Goal: Task Accomplishment & Management: Use online tool/utility

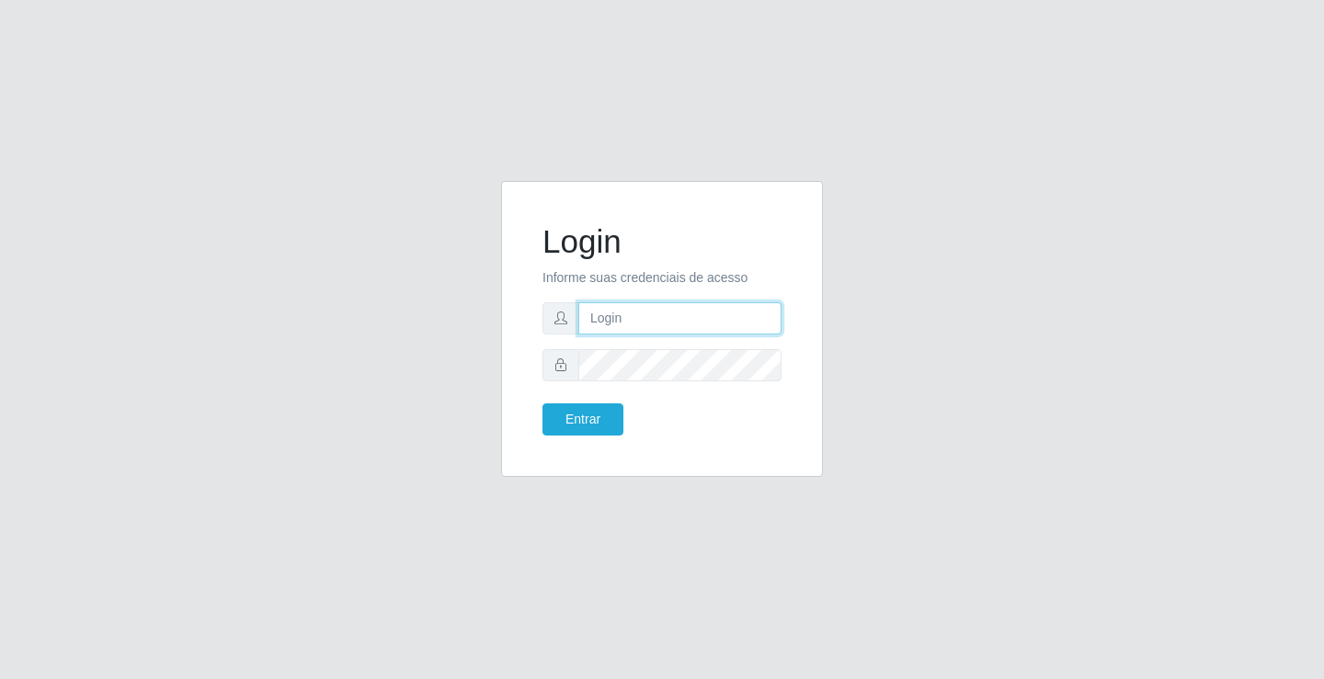
click at [669, 311] on input "text" at bounding box center [679, 318] width 203 height 32
type input "william@ideal"
click at [542, 404] on button "Entrar" at bounding box center [582, 420] width 81 height 32
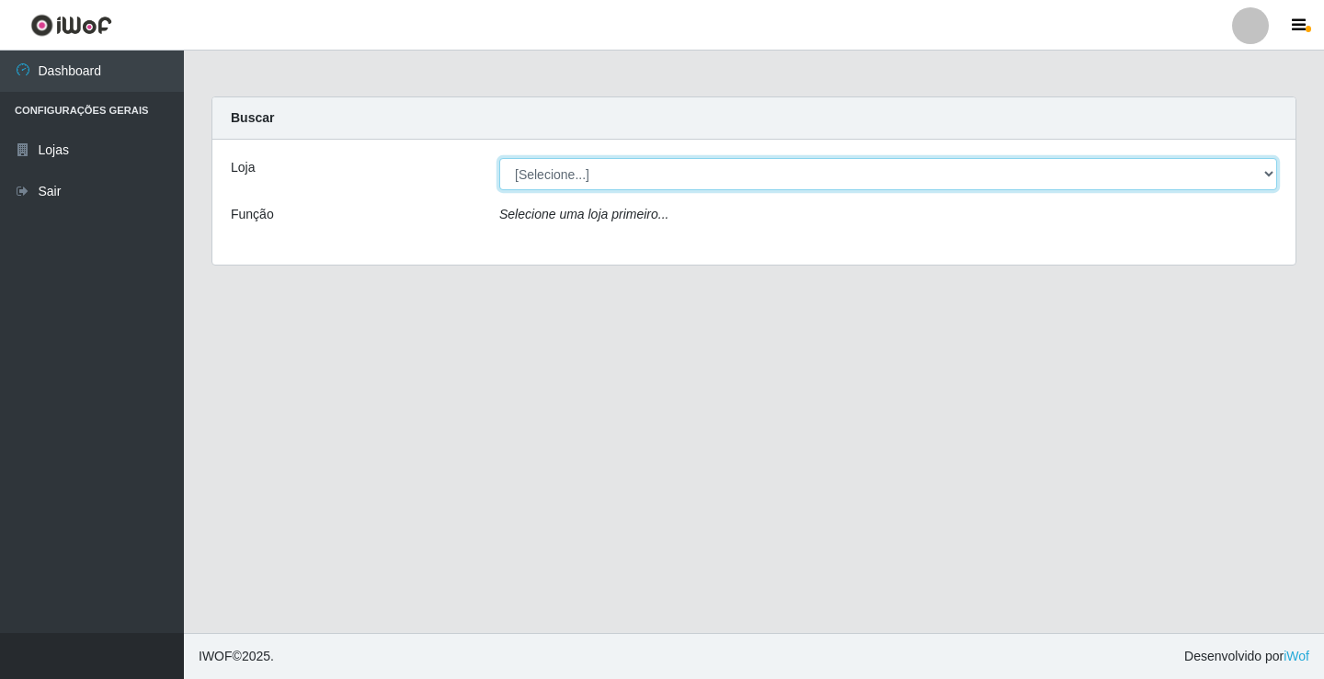
click at [774, 181] on select "[Selecione...] Ideal - Conceição" at bounding box center [888, 174] width 778 height 32
select select "231"
click at [499, 158] on select "[Selecione...] Ideal - Conceição" at bounding box center [888, 174] width 778 height 32
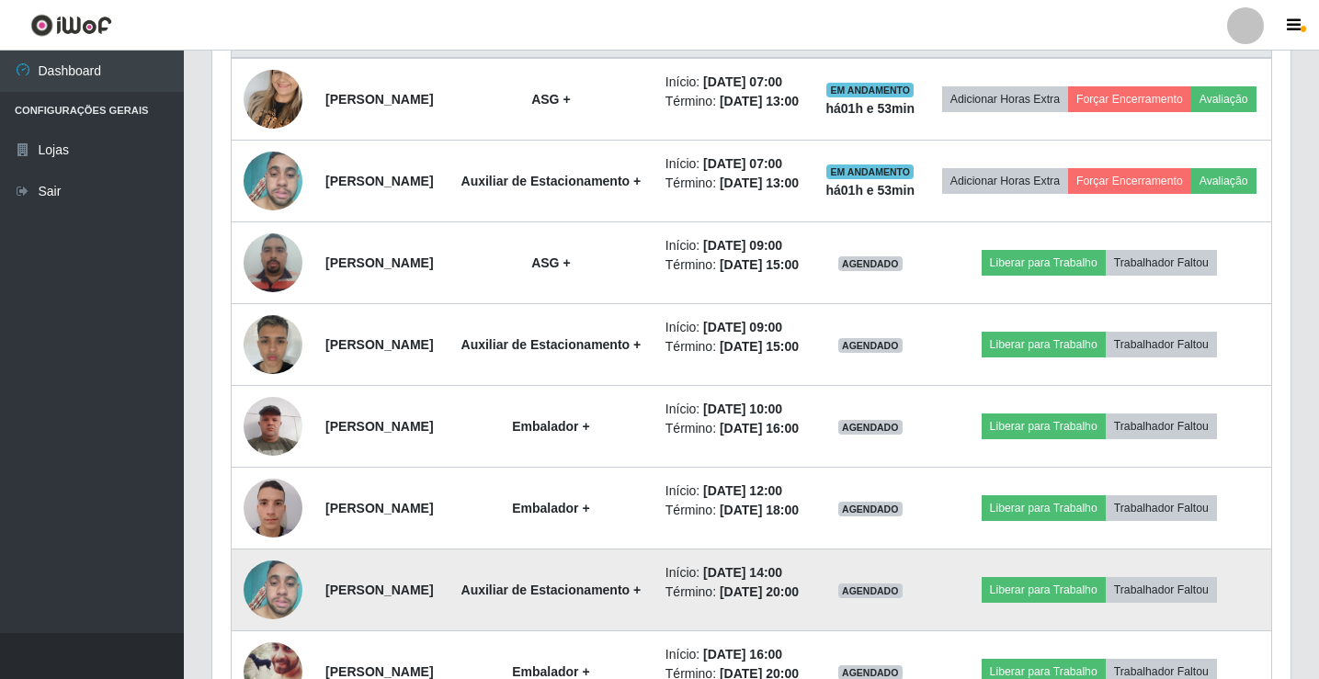
scroll to position [697, 0]
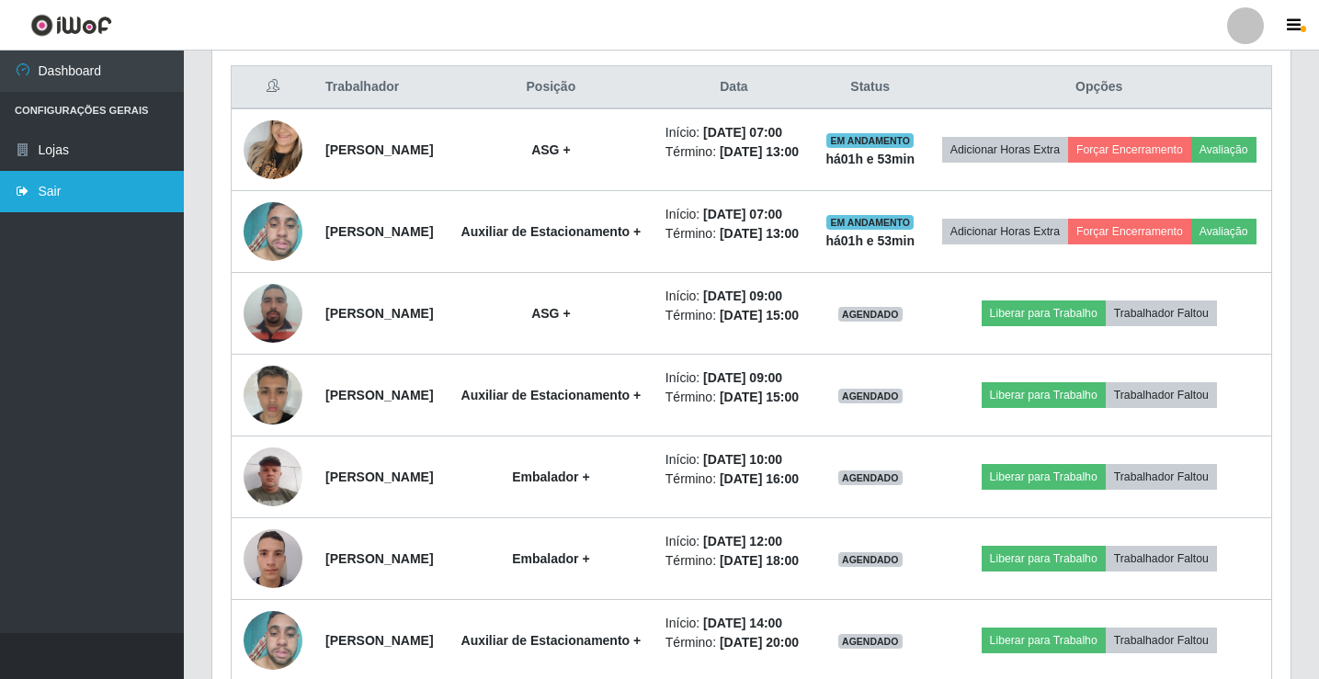
click at [50, 188] on link "Sair" at bounding box center [92, 191] width 184 height 41
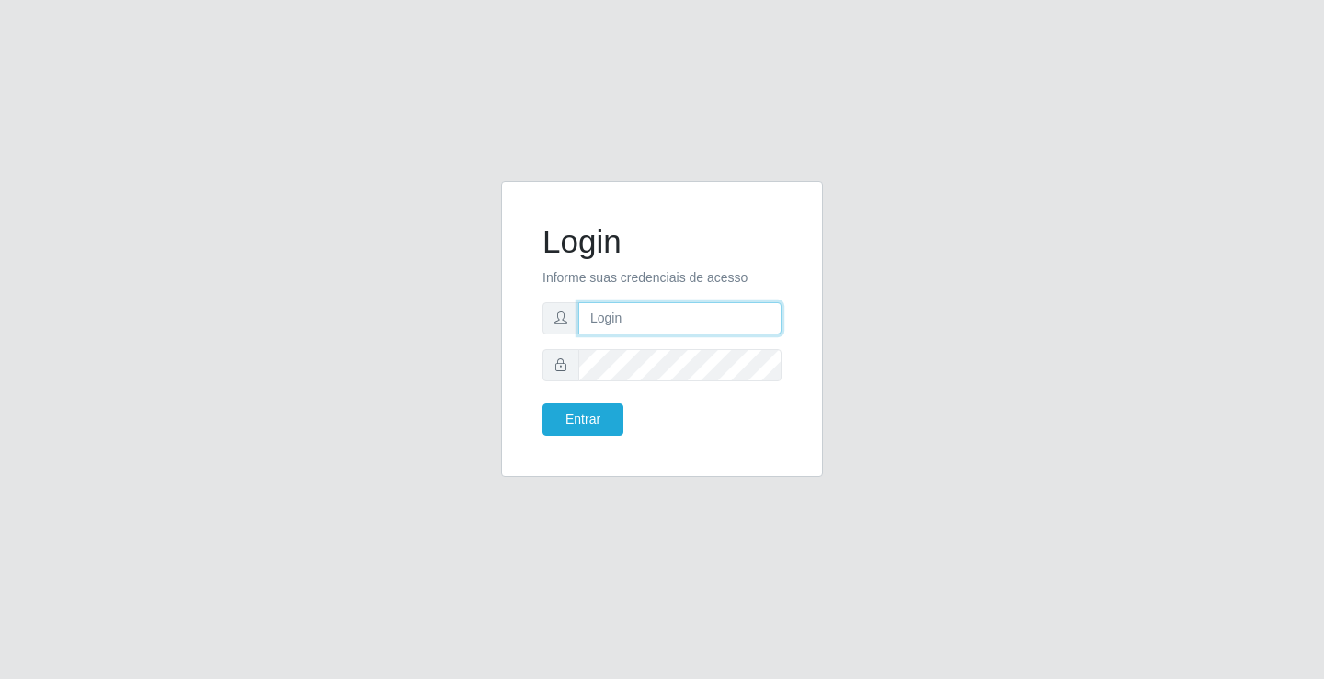
click at [728, 315] on input "text" at bounding box center [679, 318] width 203 height 32
type input "zivaneide@ideal"
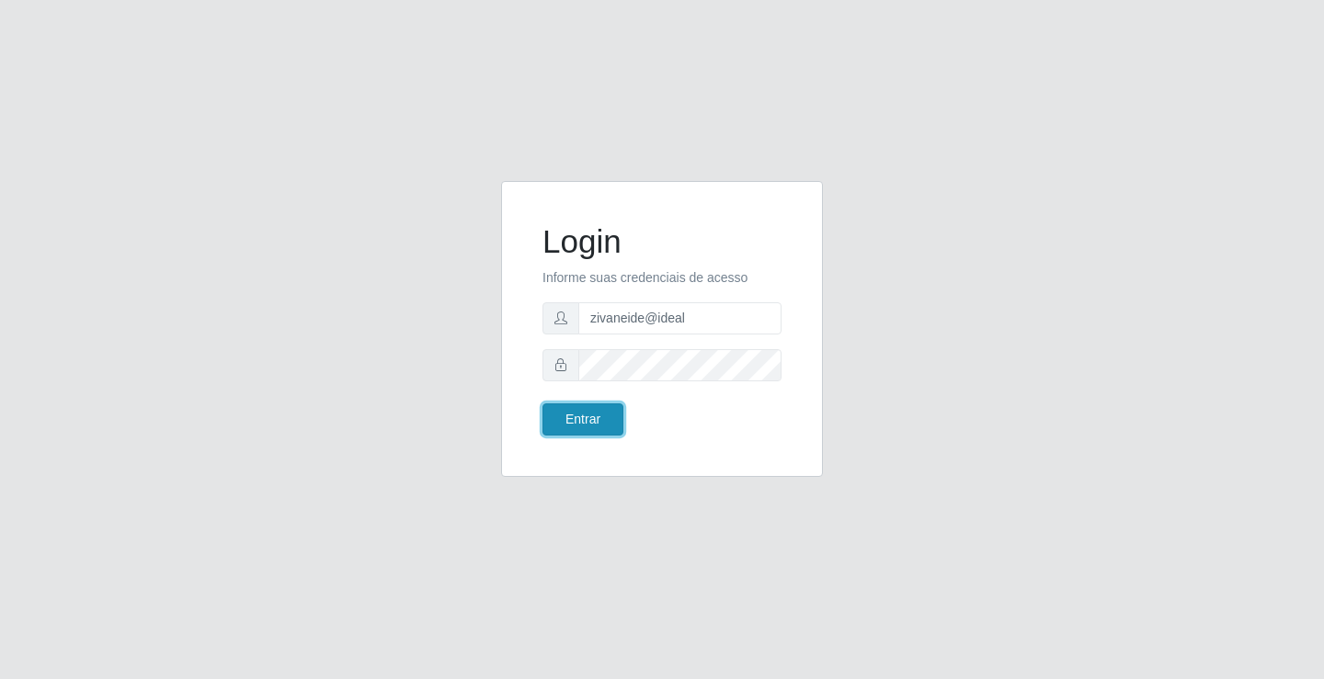
click at [615, 410] on button "Entrar" at bounding box center [582, 420] width 81 height 32
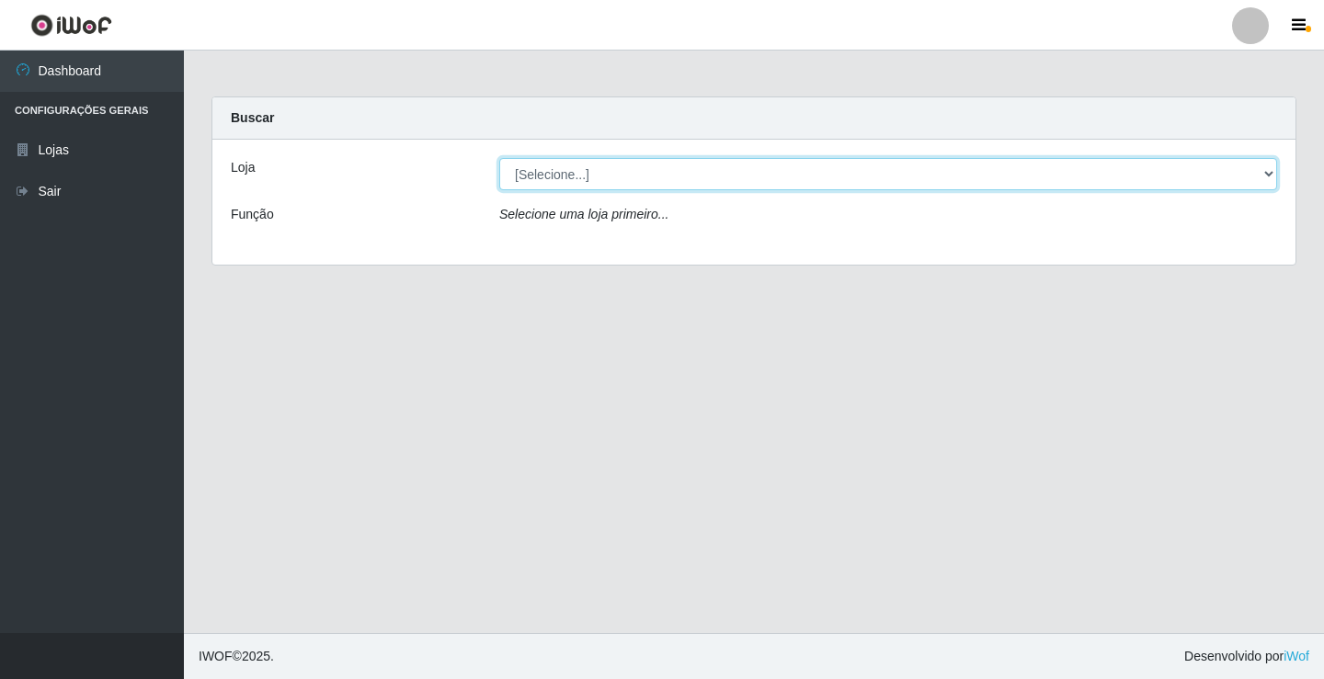
click at [1265, 174] on select "[Selecione...] Ideal - Conceição" at bounding box center [888, 174] width 778 height 32
select select "231"
click at [499, 158] on select "[Selecione...] Ideal - Conceição" at bounding box center [888, 174] width 778 height 32
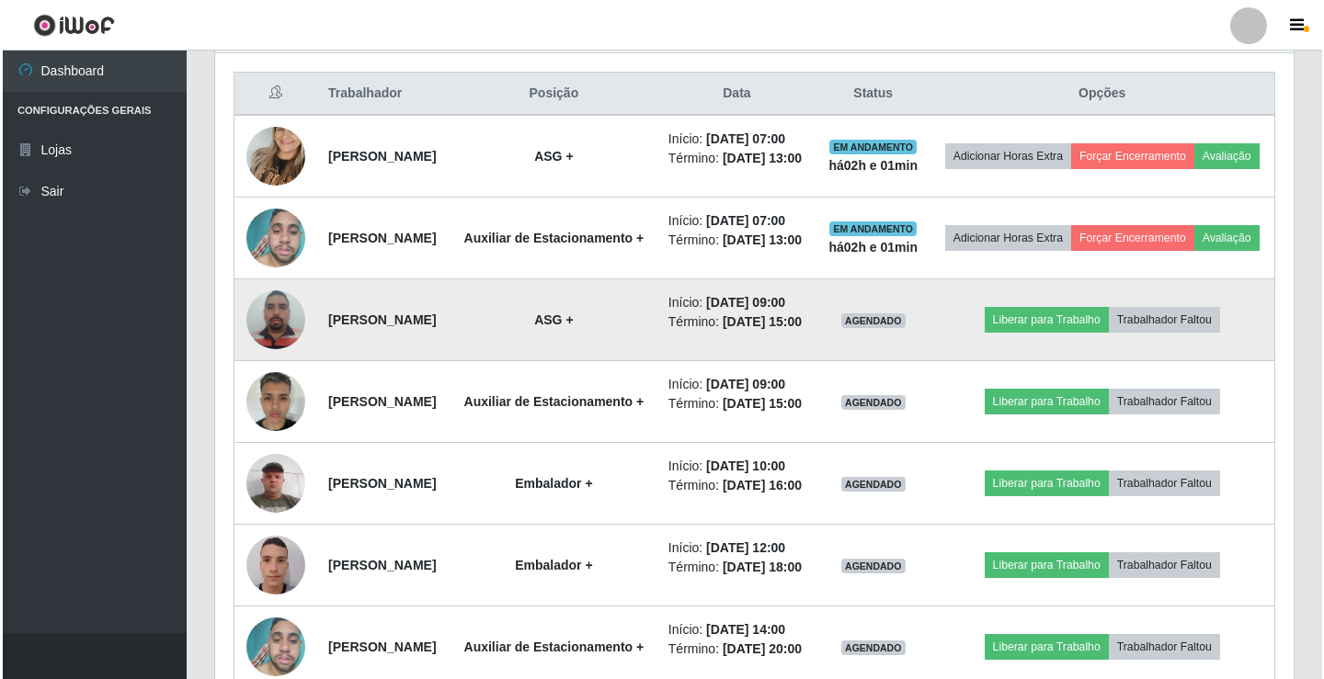
scroll to position [735, 0]
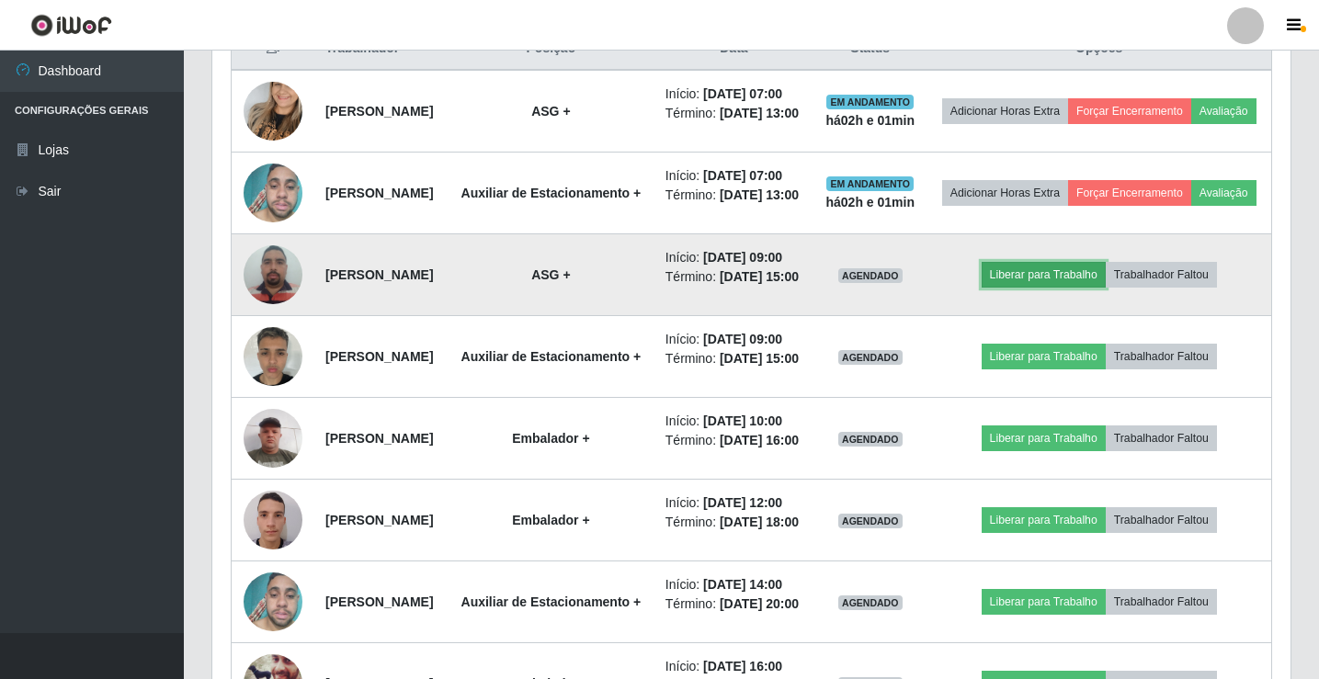
click at [1086, 288] on button "Liberar para Trabalho" at bounding box center [1044, 275] width 124 height 26
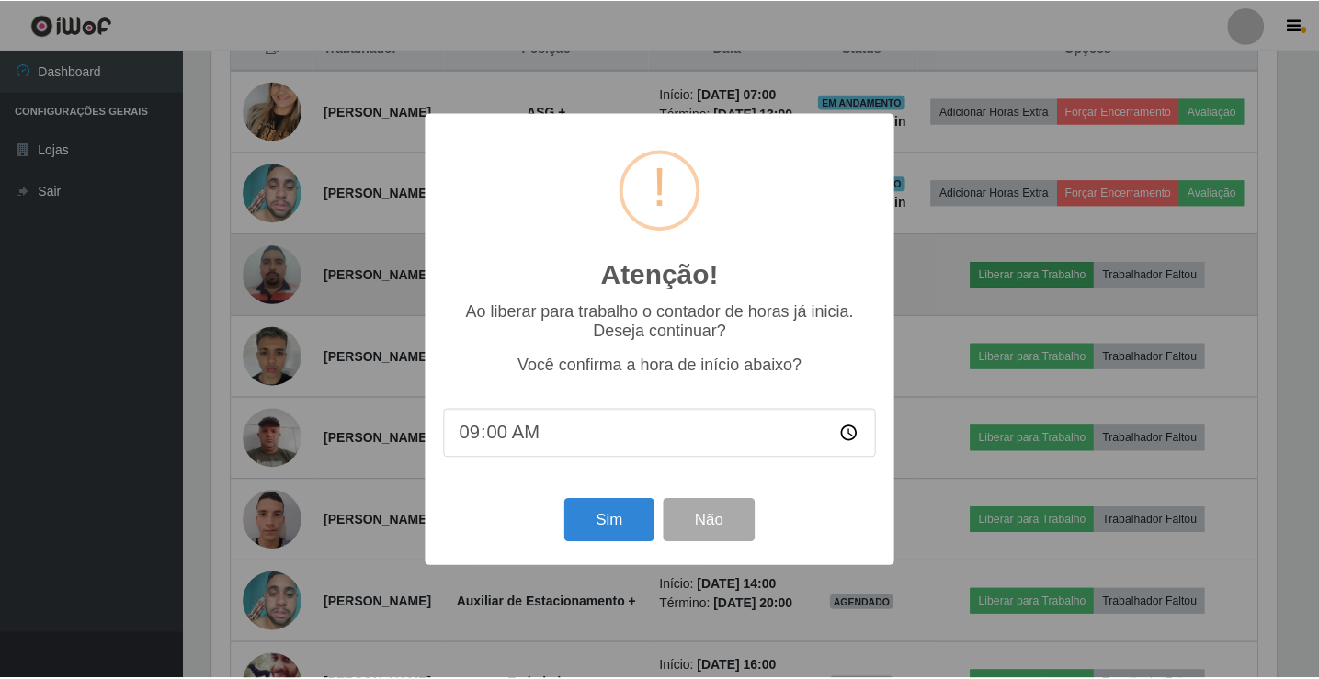
scroll to position [381, 1069]
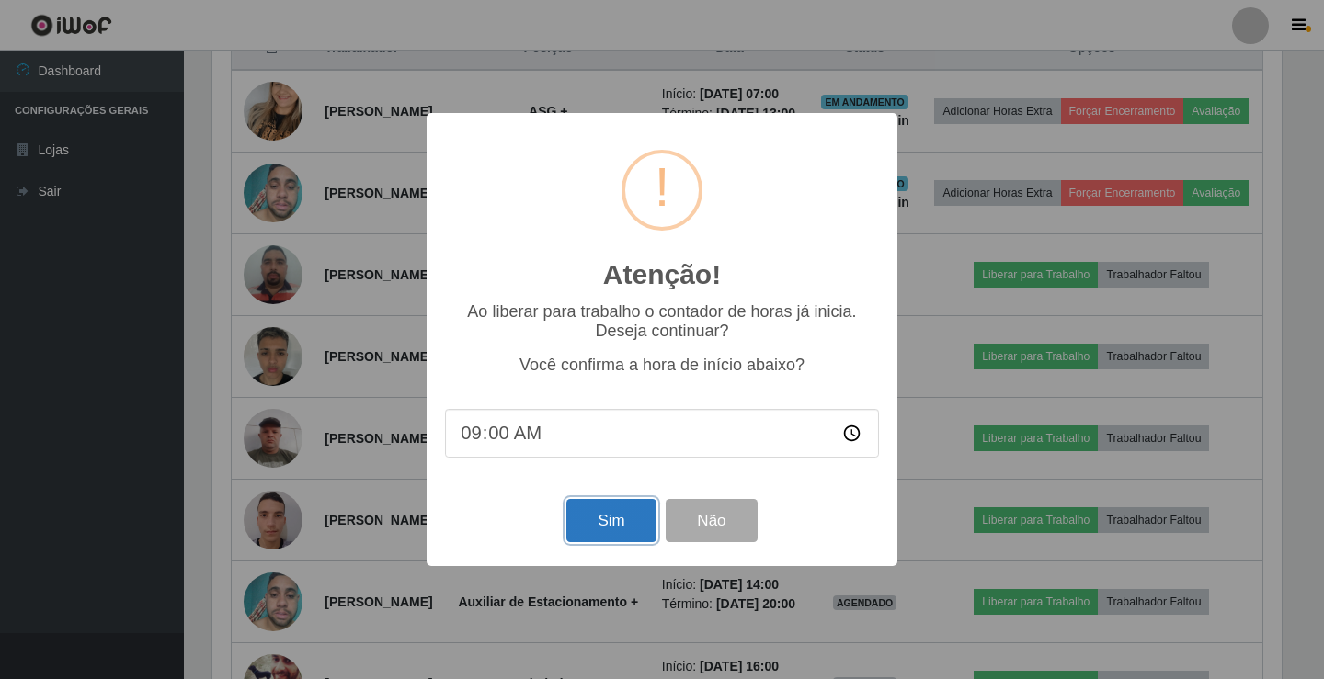
click at [634, 524] on button "Sim" at bounding box center [610, 520] width 89 height 43
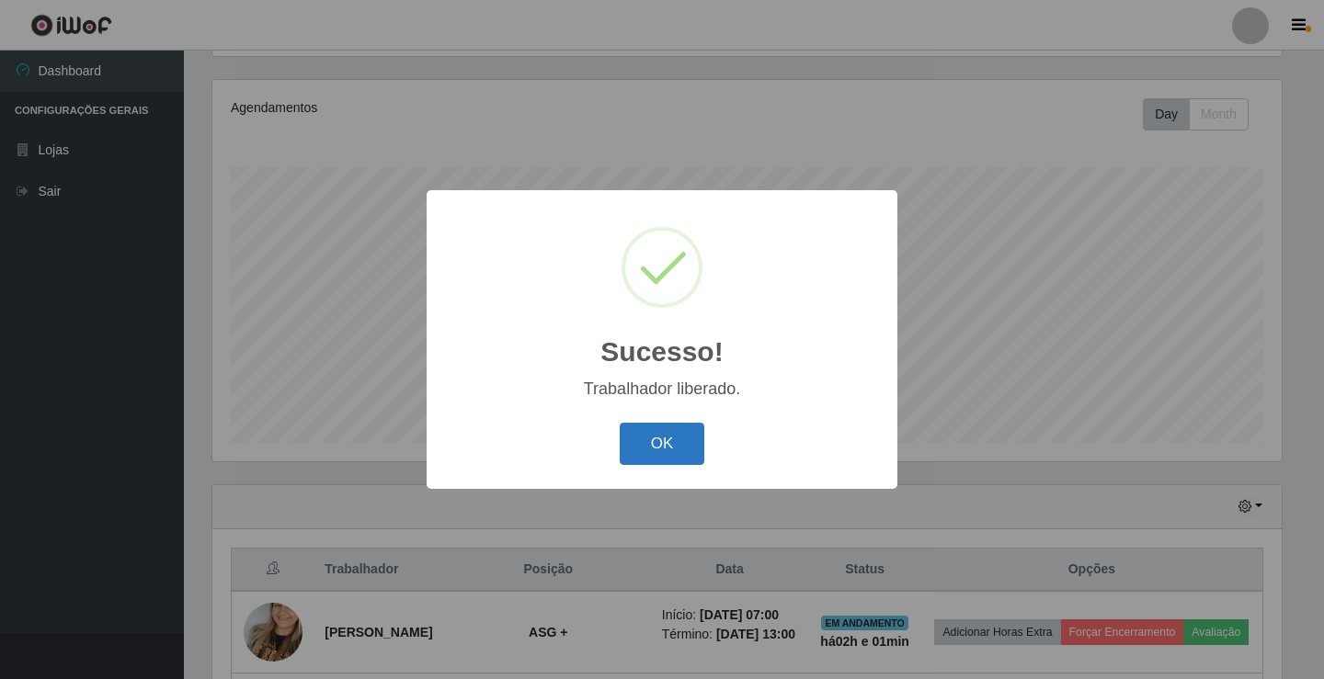
click at [653, 456] on button "OK" at bounding box center [662, 444] width 85 height 43
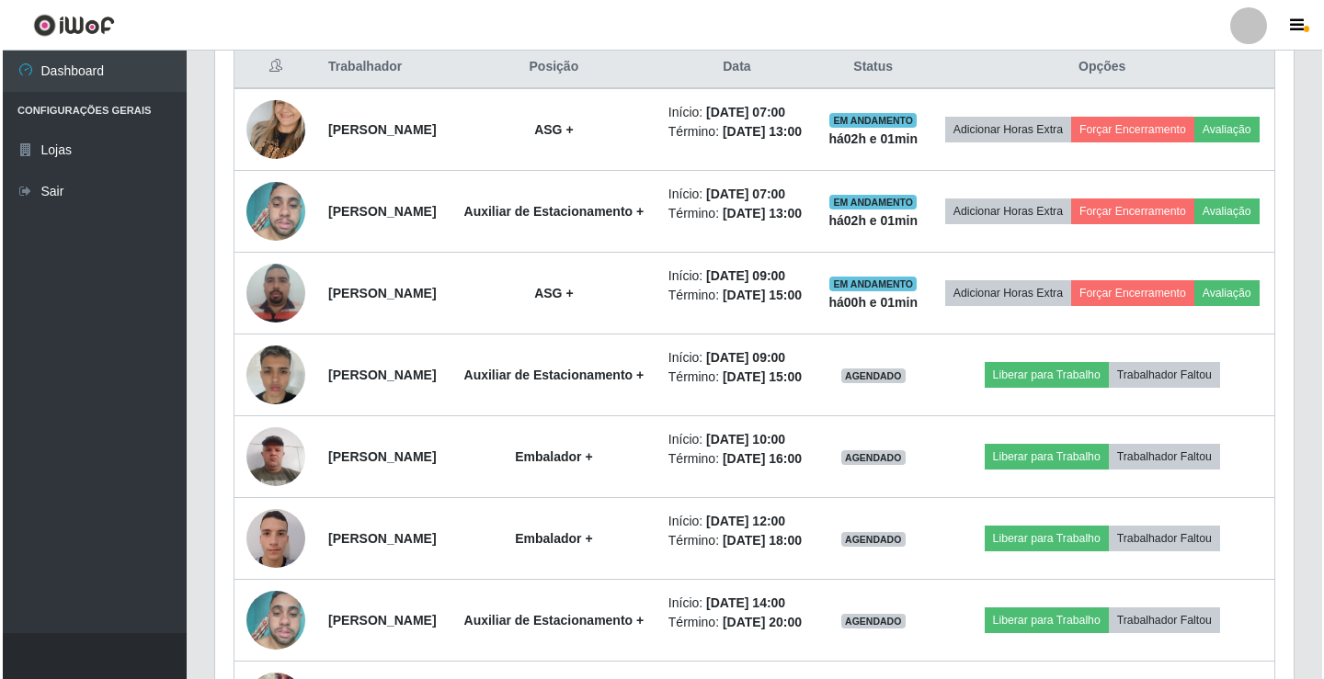
scroll to position [766, 0]
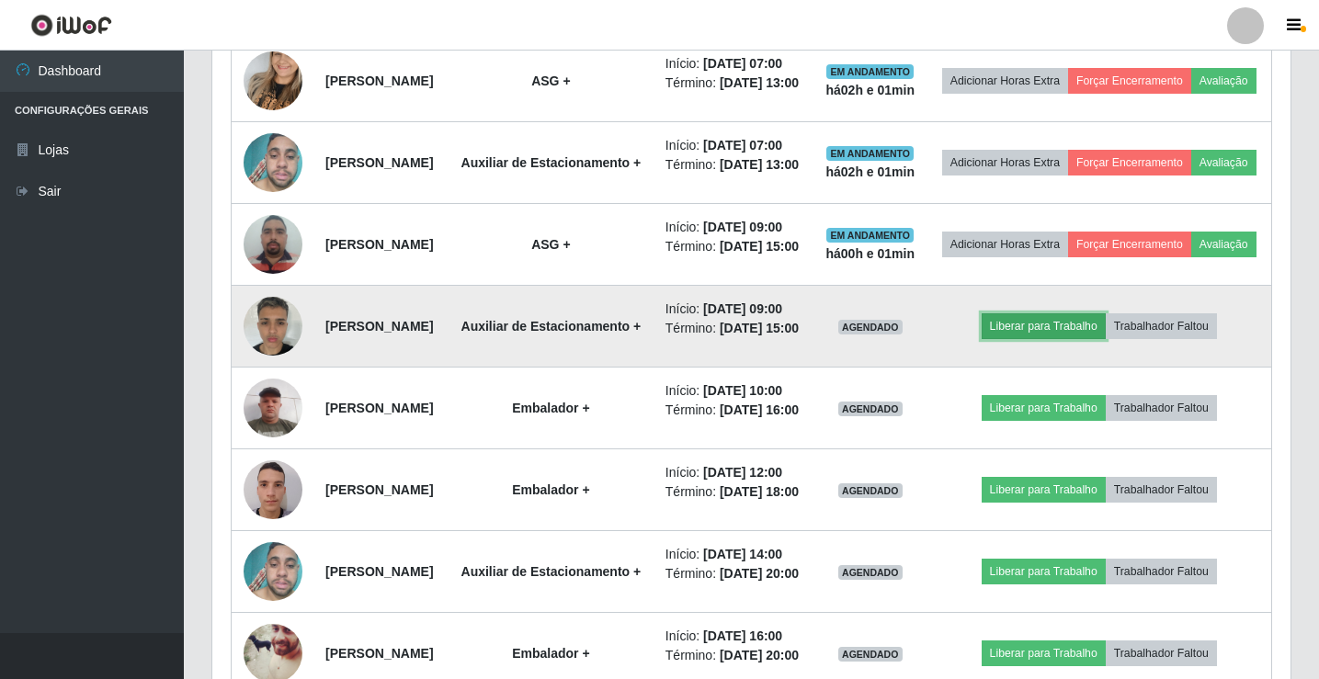
click at [1042, 339] on button "Liberar para Trabalho" at bounding box center [1044, 326] width 124 height 26
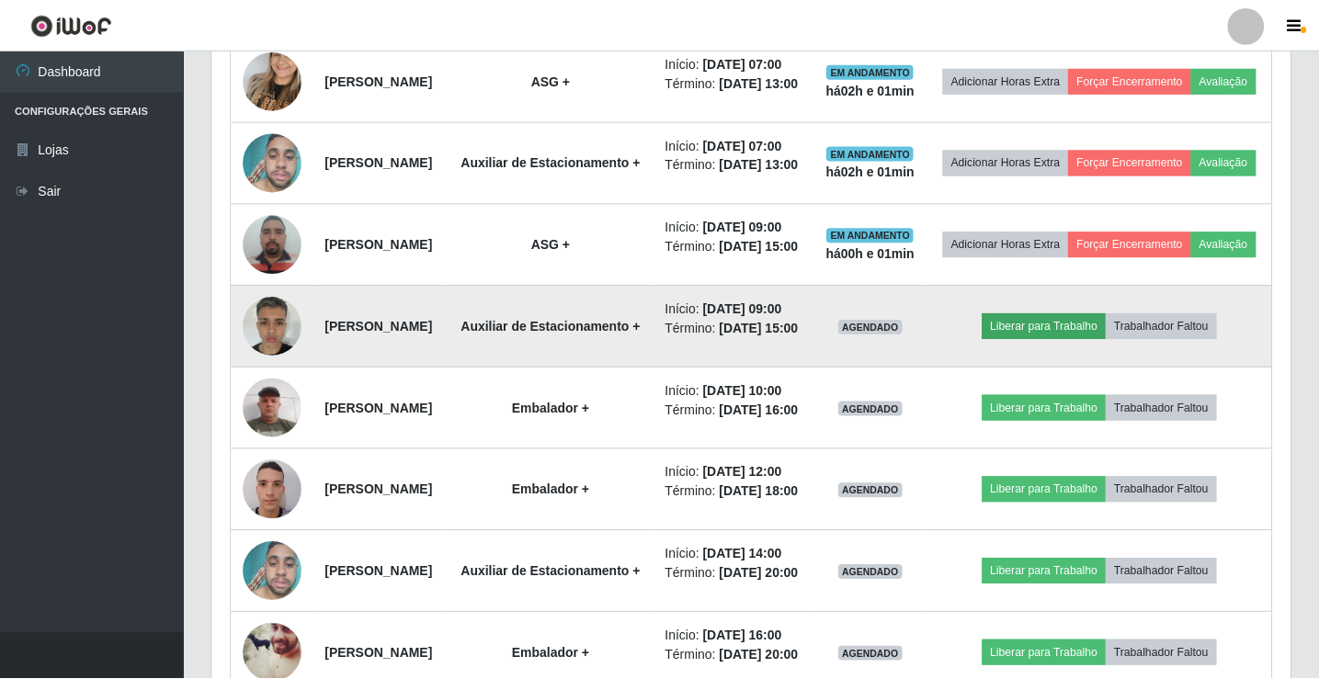
scroll to position [381, 1069]
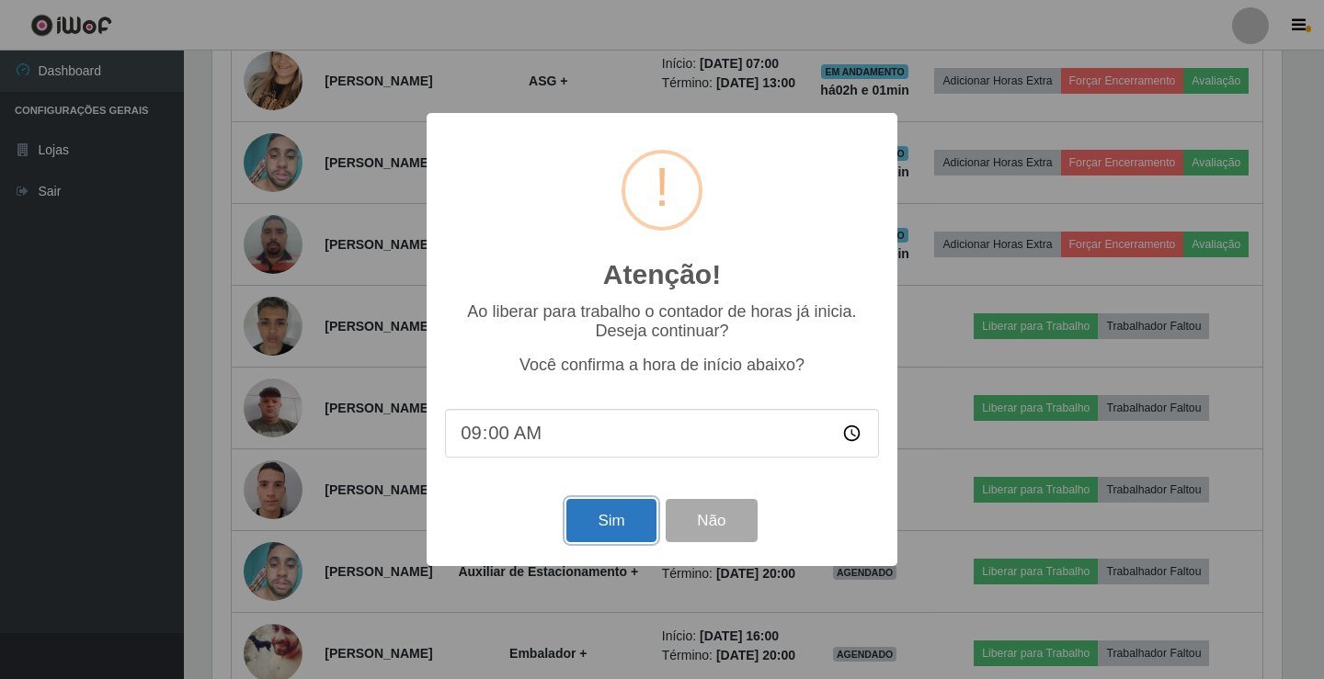
click at [586, 521] on button "Sim" at bounding box center [610, 520] width 89 height 43
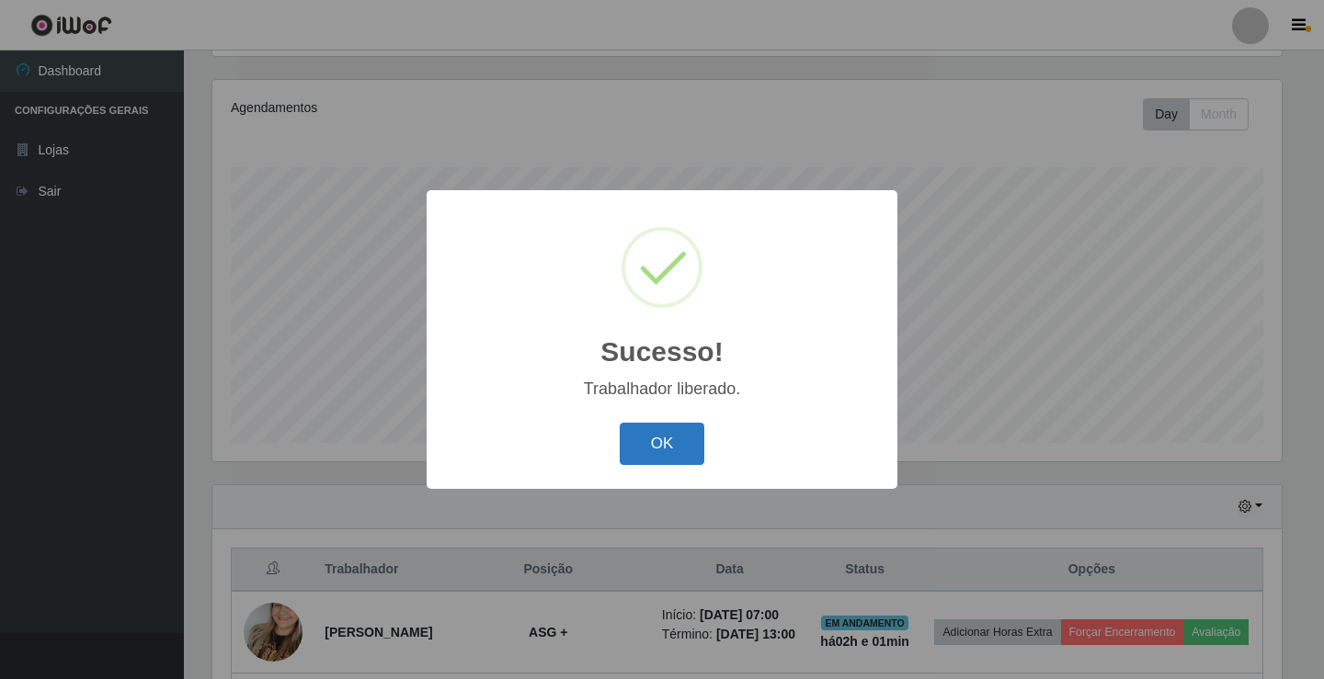
click at [628, 450] on button "OK" at bounding box center [662, 444] width 85 height 43
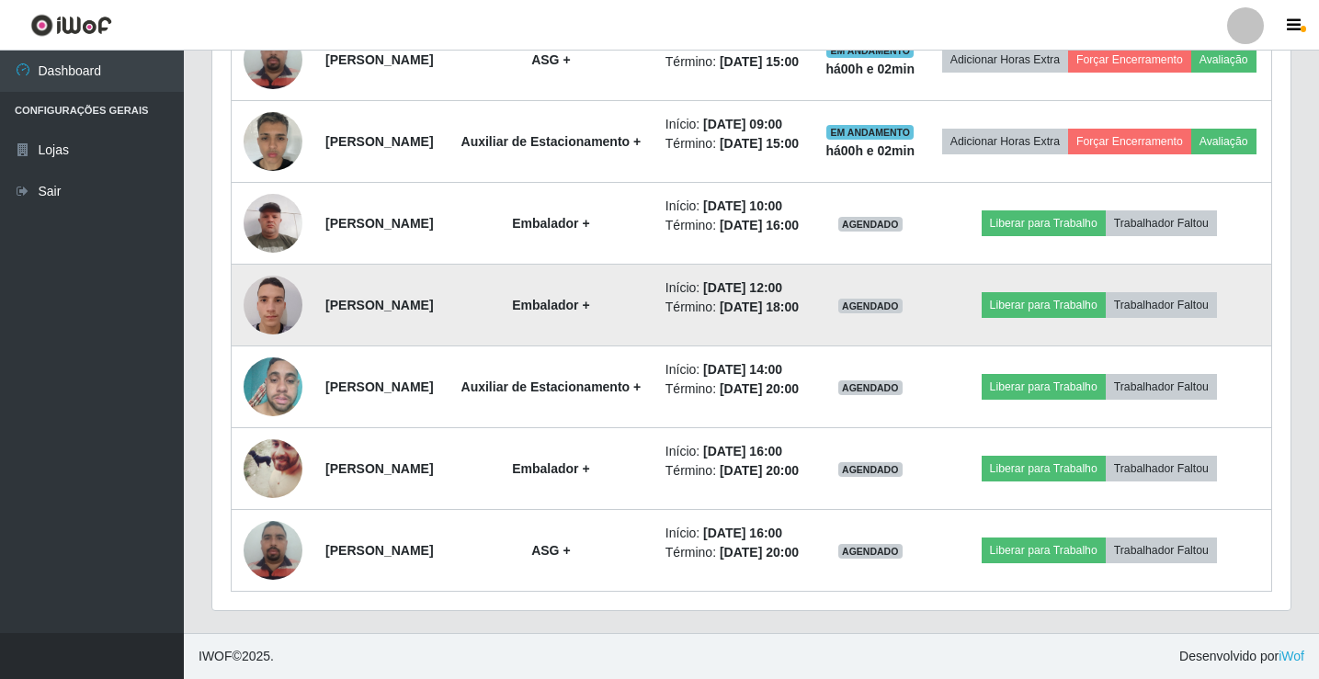
scroll to position [1133, 0]
click at [273, 308] on img at bounding box center [273, 305] width 59 height 78
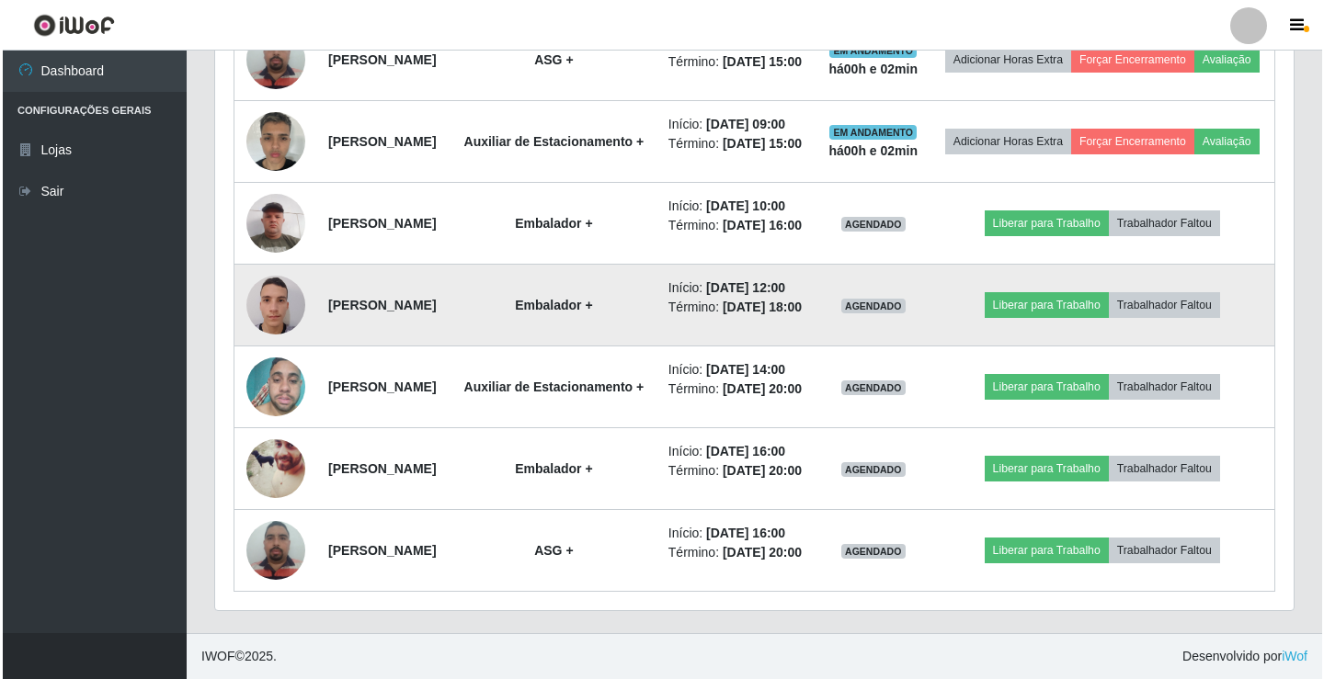
scroll to position [381, 1069]
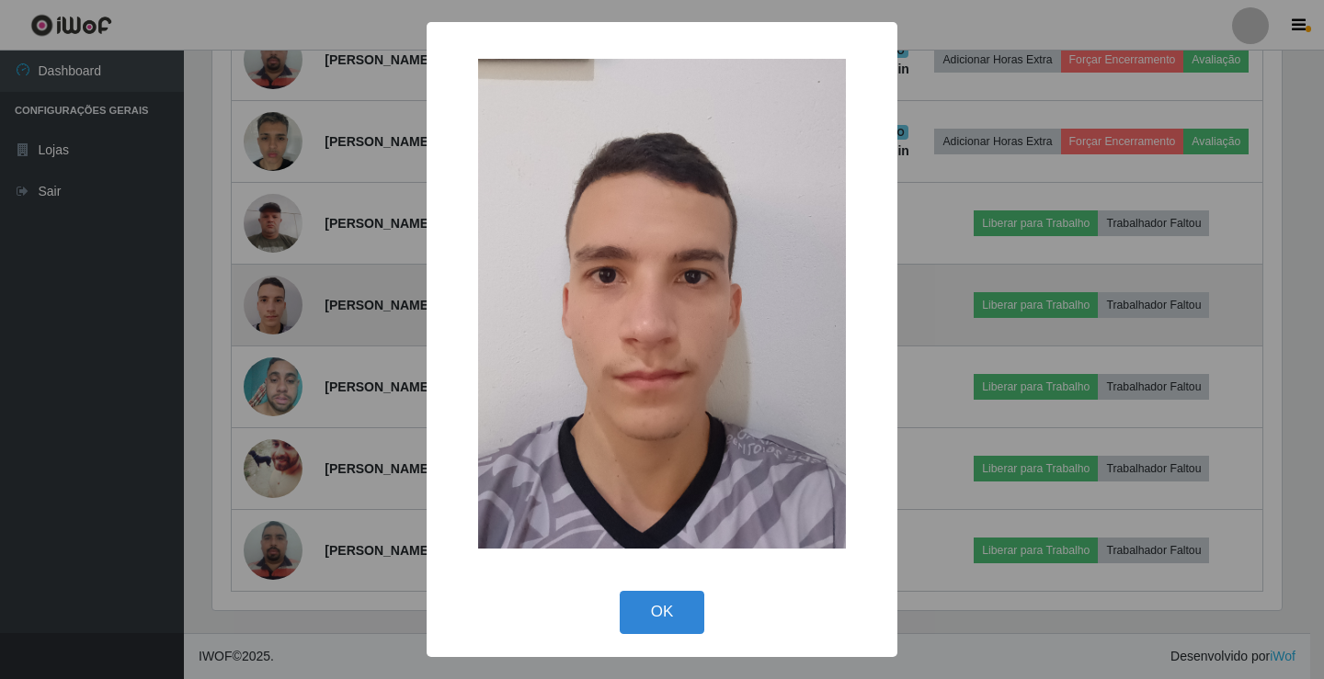
click at [273, 308] on div "× OK Cancel" at bounding box center [662, 339] width 1324 height 679
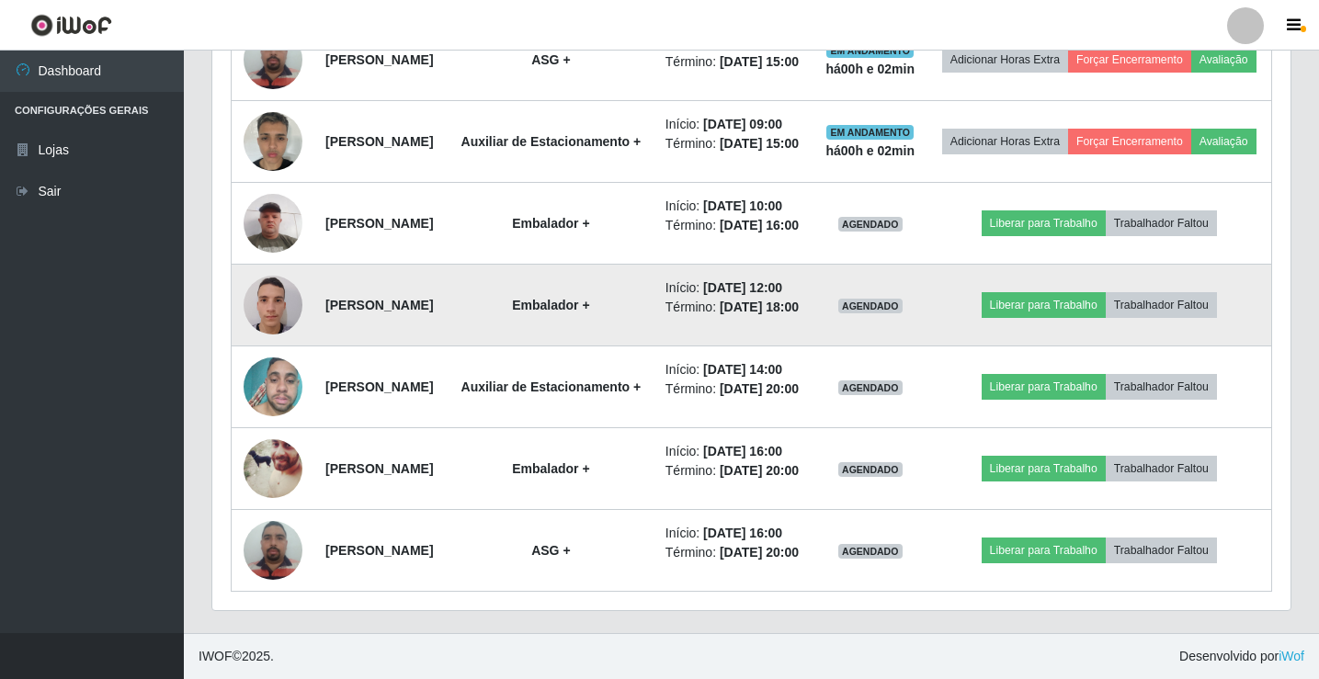
scroll to position [381, 1078]
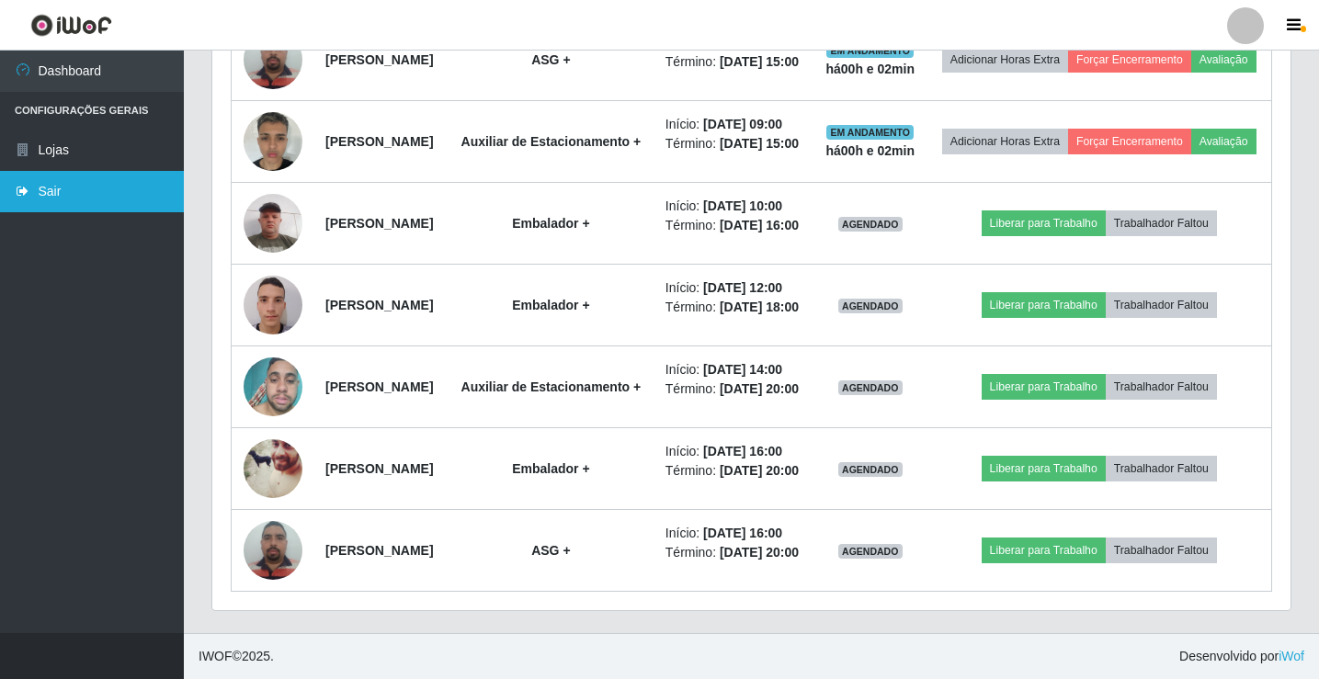
click at [104, 180] on link "Sair" at bounding box center [92, 191] width 184 height 41
